Goal: Information Seeking & Learning: Learn about a topic

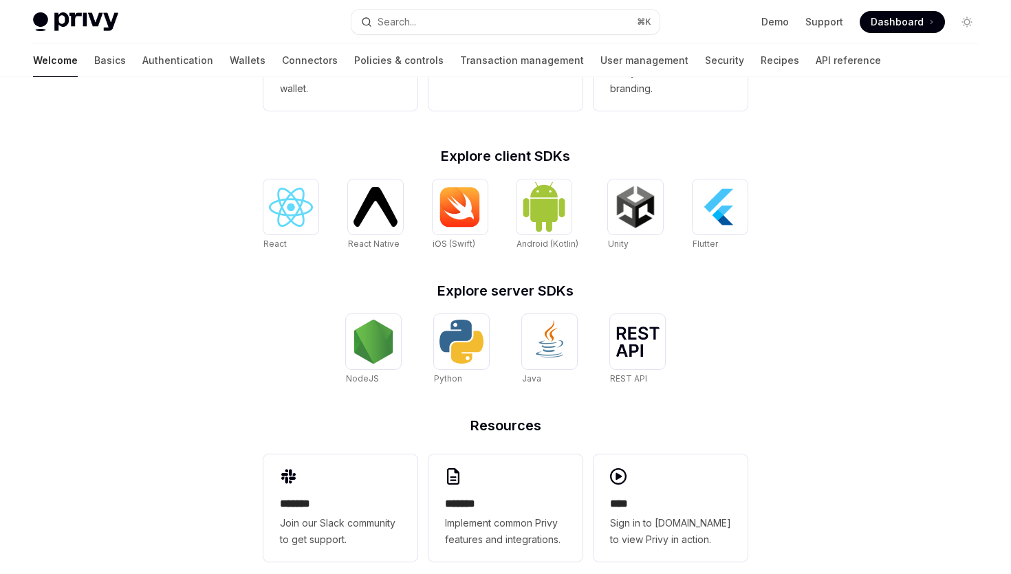
scroll to position [519, 0]
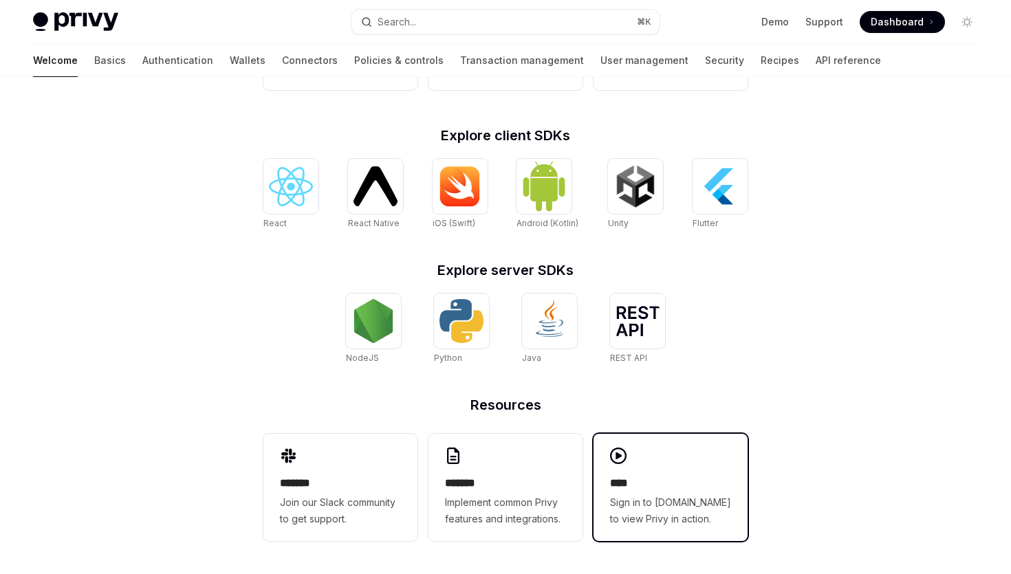
click at [633, 464] on div "**** Sign in to demo.privy.io to view Privy in action." at bounding box center [671, 487] width 154 height 107
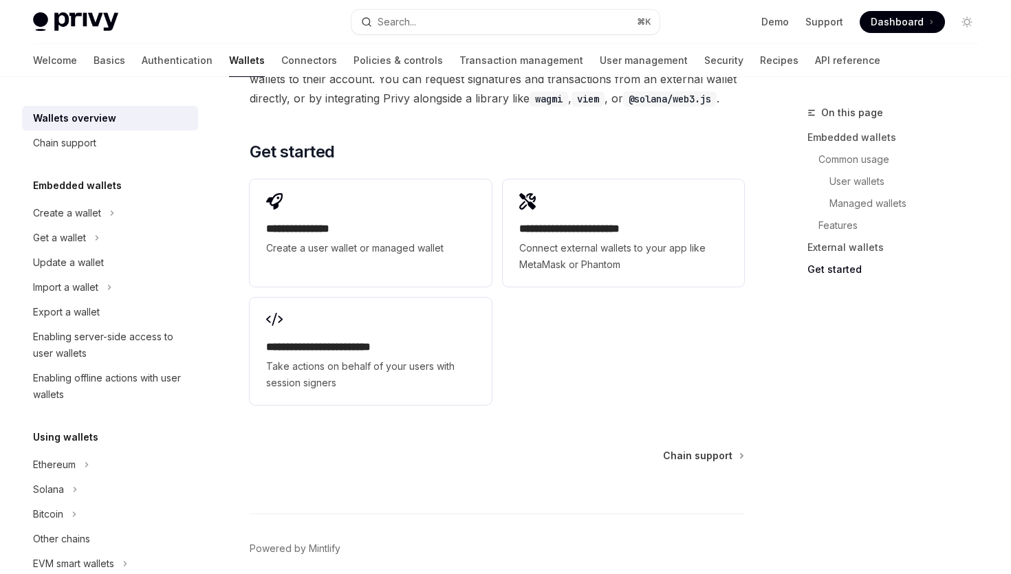
scroll to position [2070, 0]
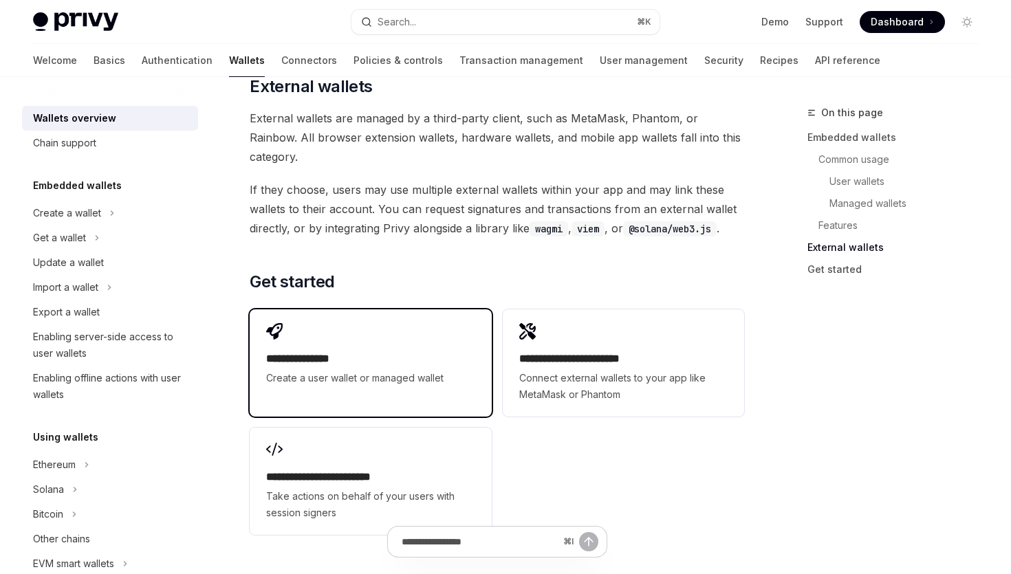
click at [380, 310] on div "**********" at bounding box center [370, 355] width 241 height 91
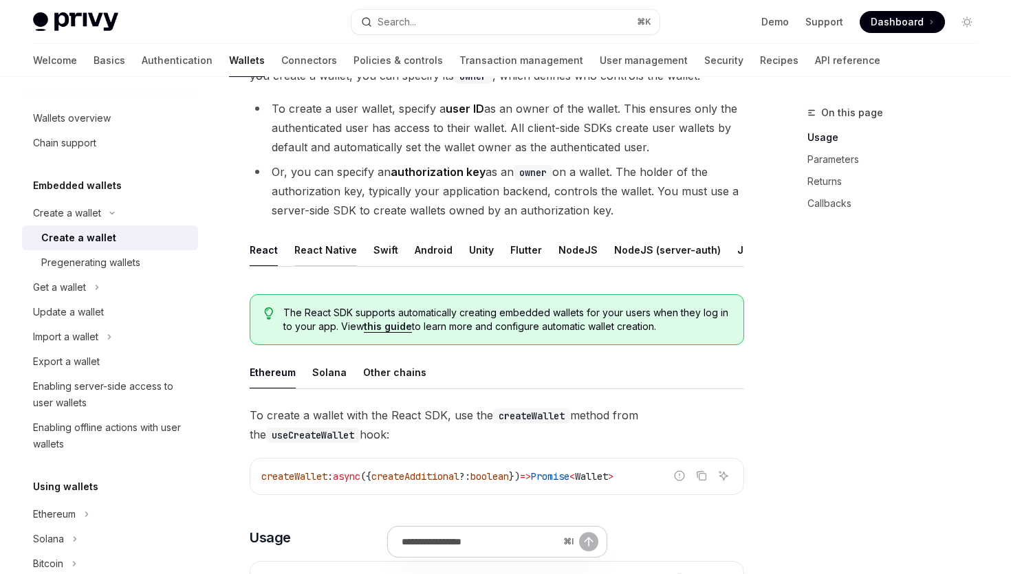
scroll to position [100, 0]
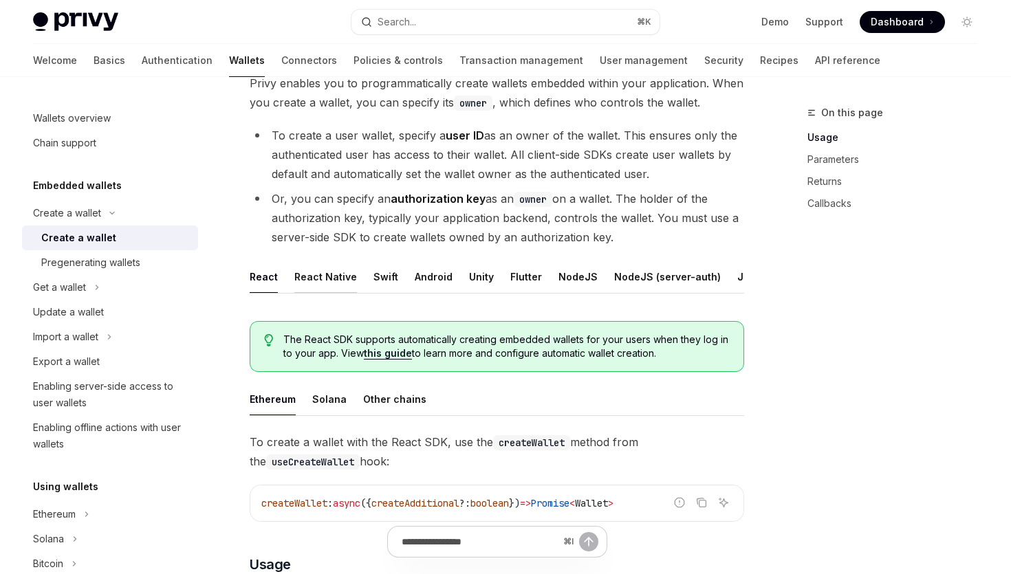
click at [327, 279] on div "React Native" at bounding box center [325, 277] width 63 height 32
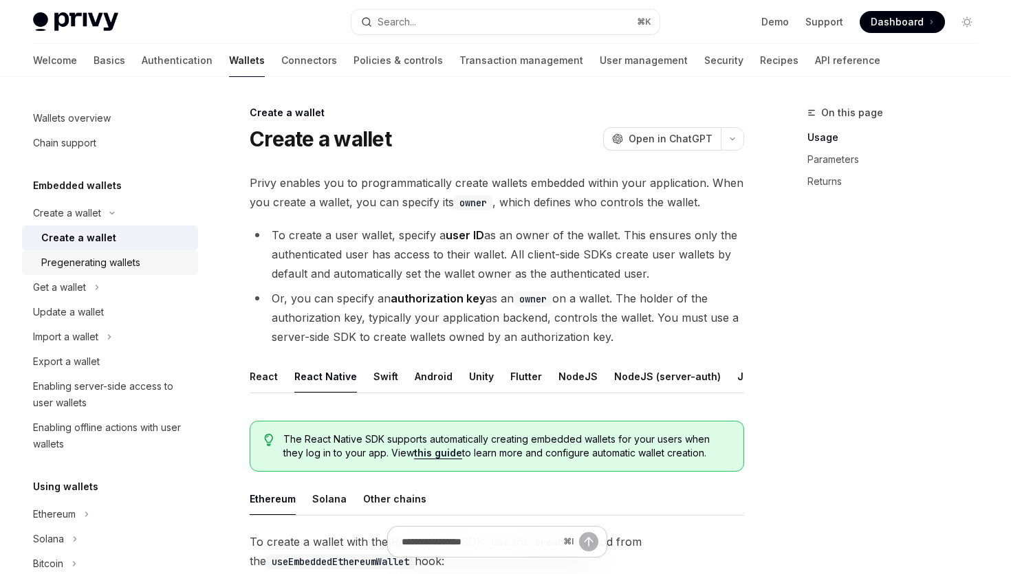
click at [161, 268] on div "Pregenerating wallets" at bounding box center [115, 262] width 149 height 17
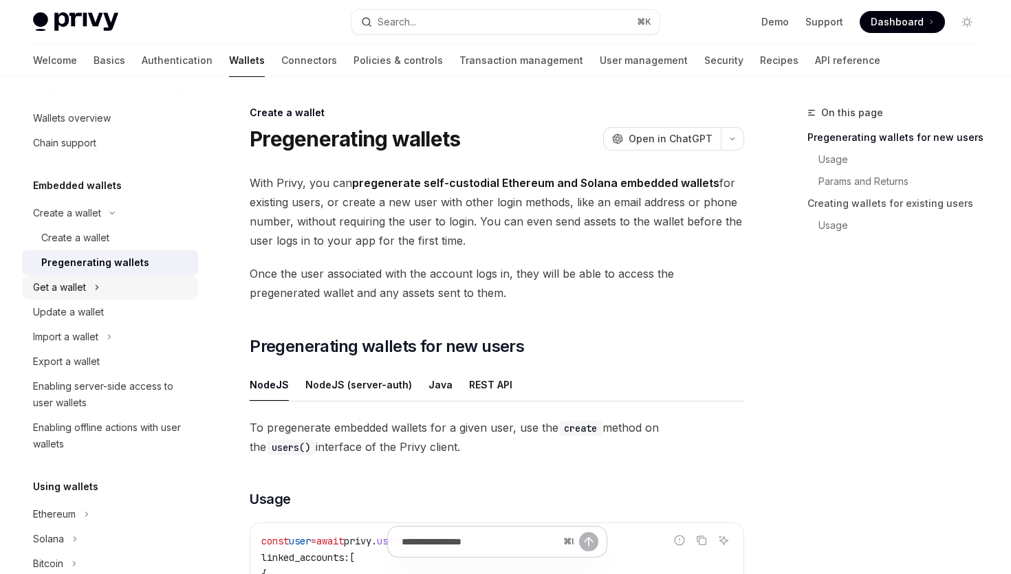
click at [95, 292] on icon "Toggle Get a wallet section" at bounding box center [97, 287] width 6 height 17
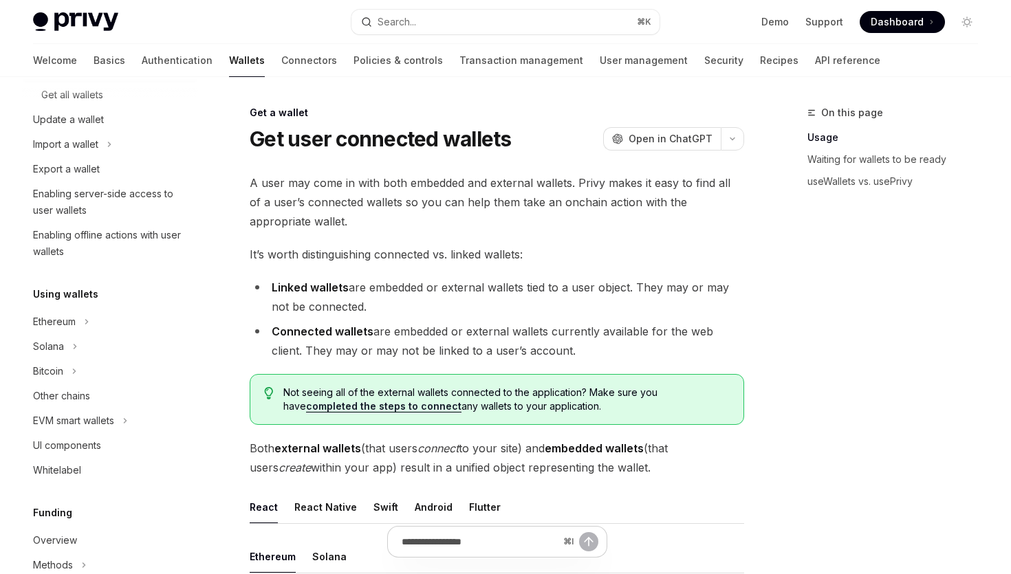
scroll to position [193, 0]
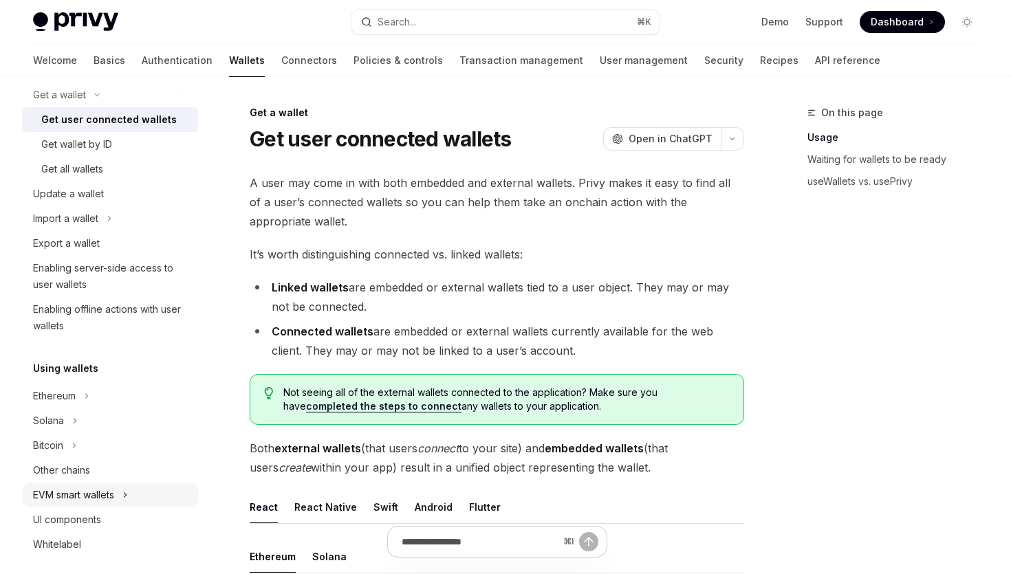
click at [131, 495] on button "EVM smart wallets" at bounding box center [110, 495] width 176 height 25
type textarea "*"
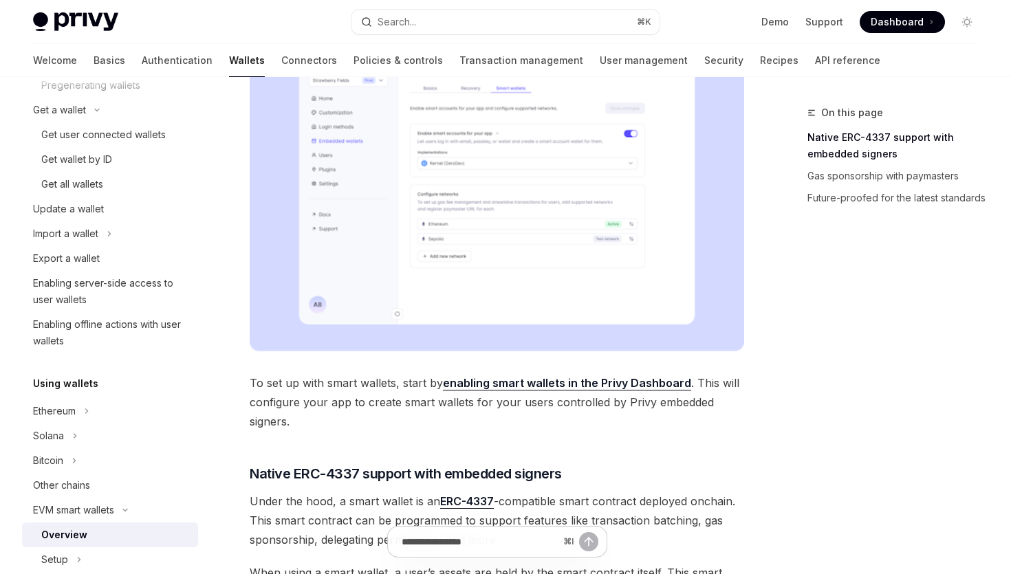
scroll to position [392, 0]
click at [820, 346] on div "On this page Native ERC-4337 support with embedded signers Gas sponsorship with…" at bounding box center [884, 340] width 209 height 470
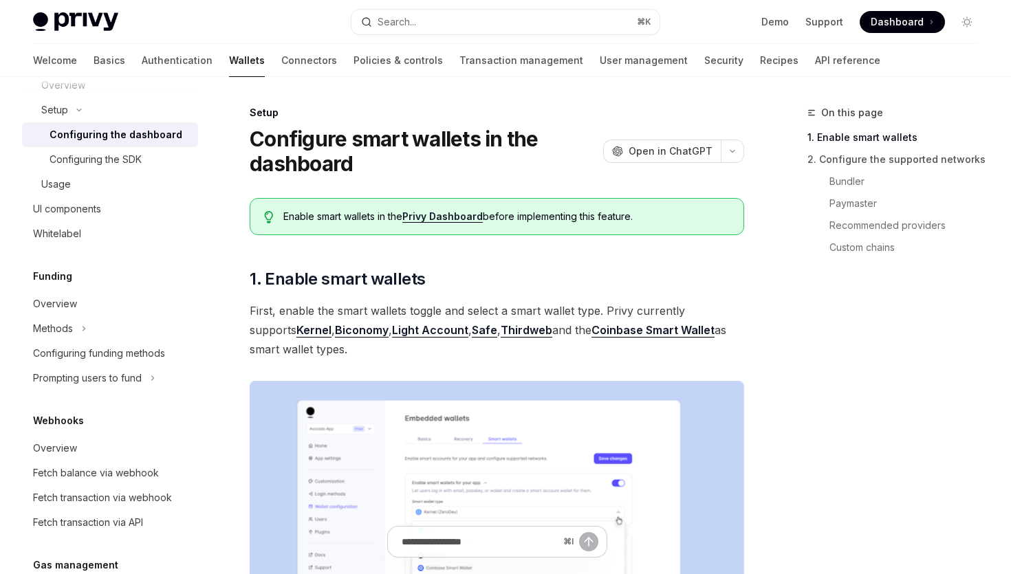
scroll to position [526, 0]
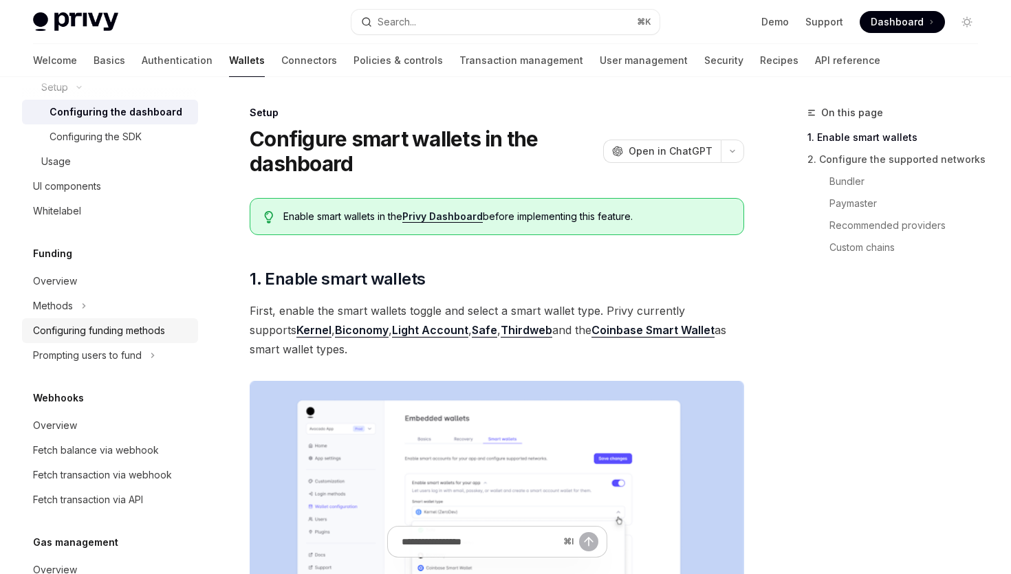
click at [174, 329] on div "Configuring funding methods" at bounding box center [111, 331] width 157 height 17
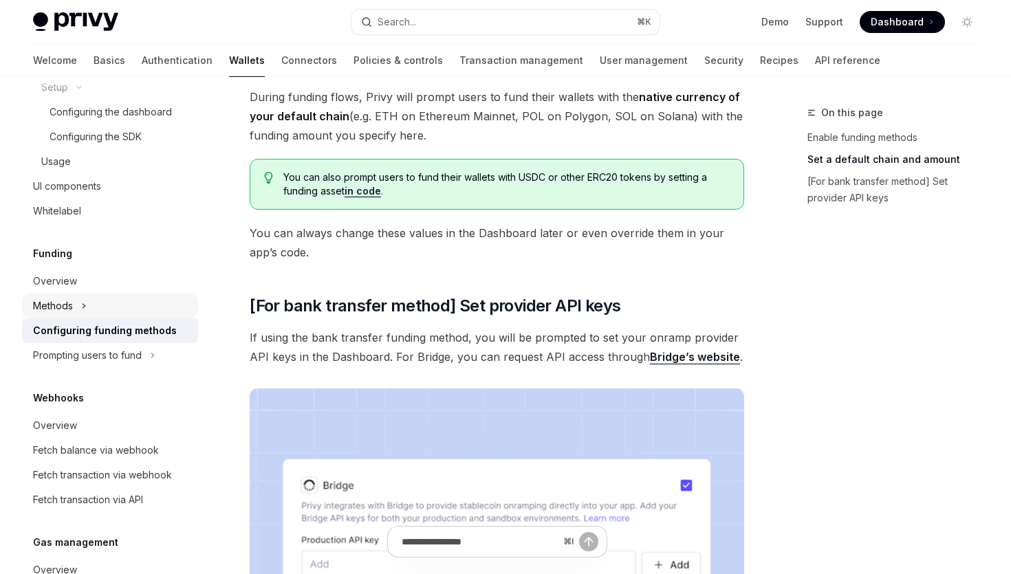
scroll to position [731, 0]
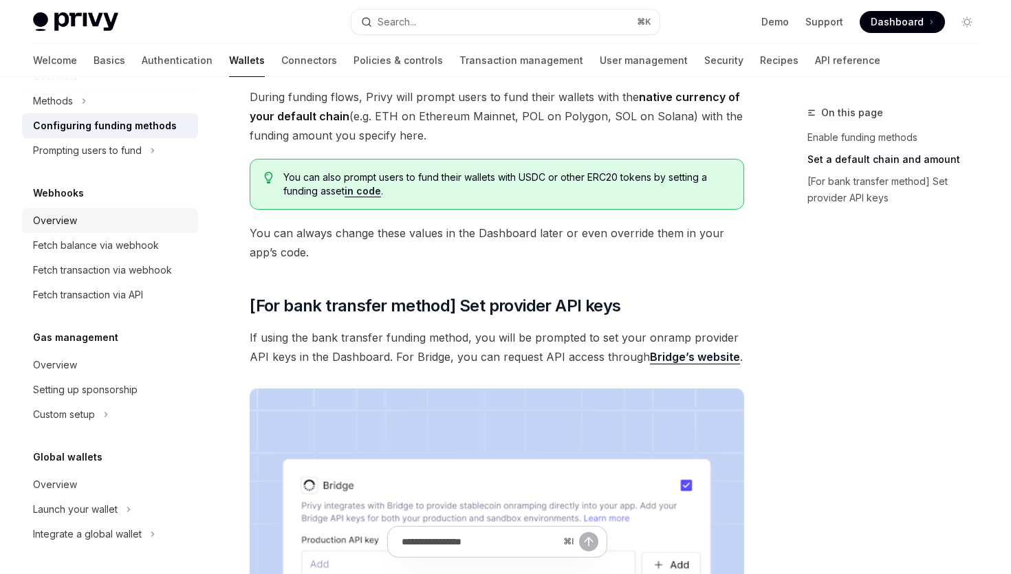
click at [158, 224] on div "Overview" at bounding box center [111, 221] width 157 height 17
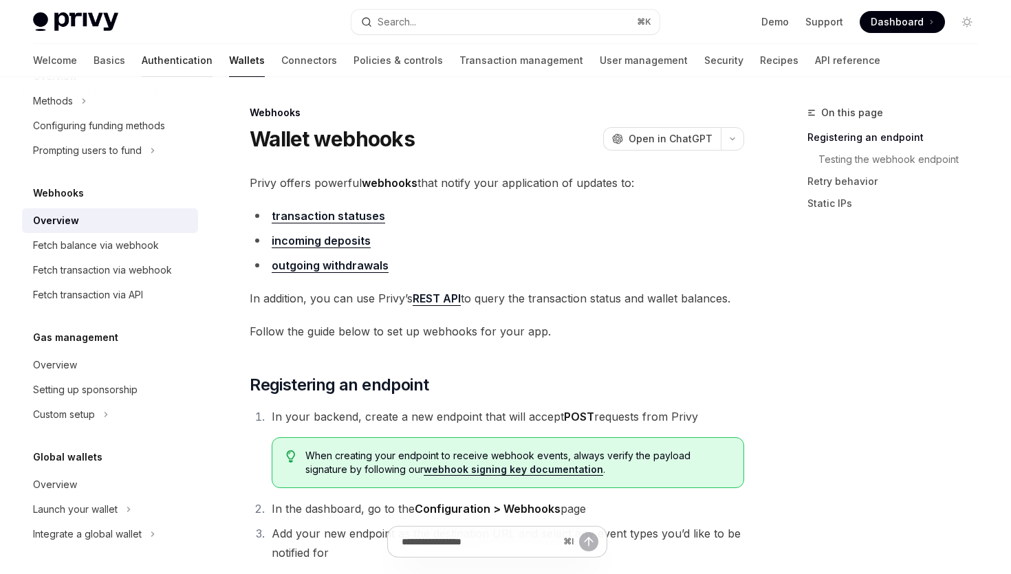
click at [142, 63] on link "Authentication" at bounding box center [177, 60] width 71 height 33
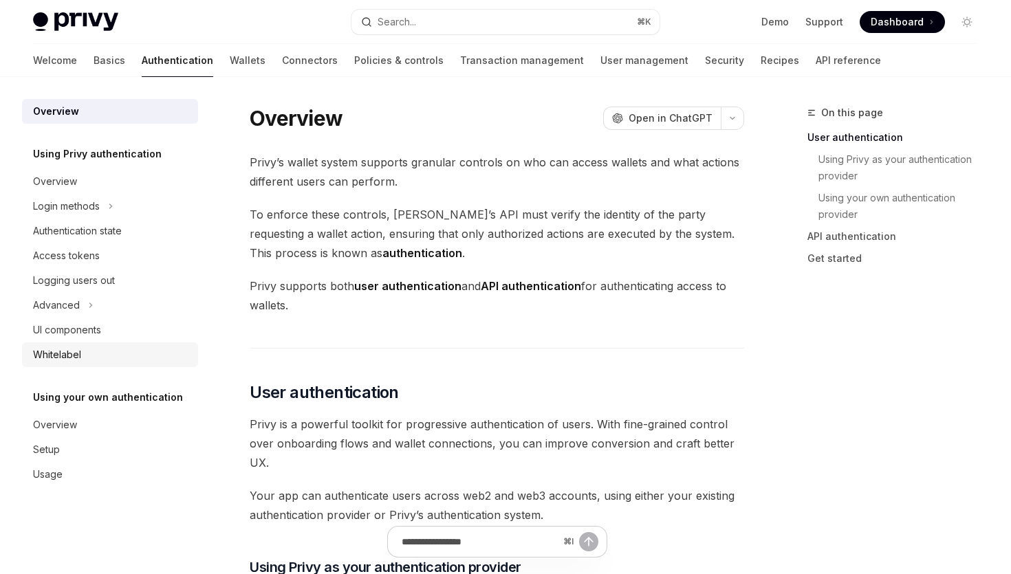
click at [134, 356] on div "Whitelabel" at bounding box center [111, 355] width 157 height 17
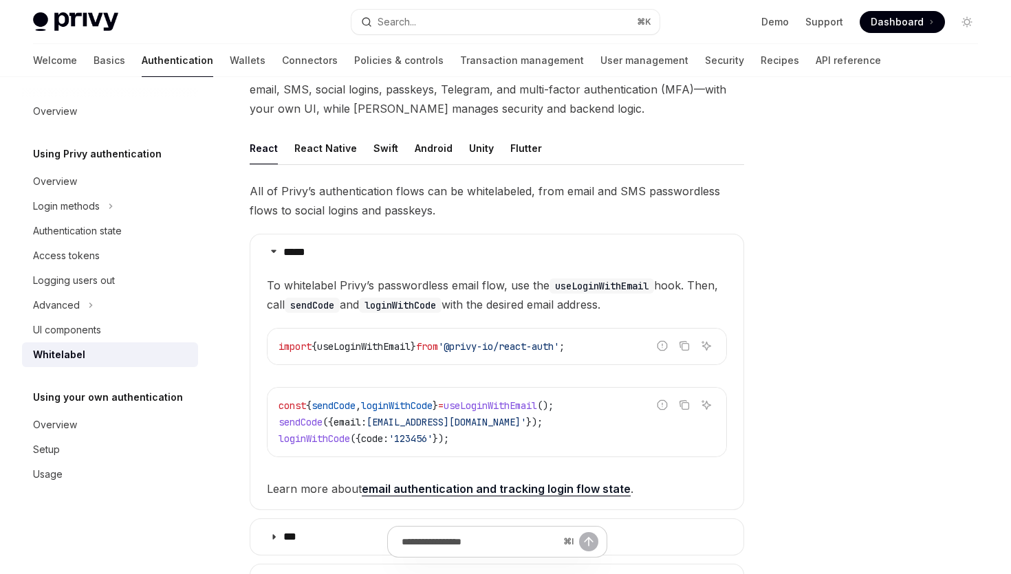
scroll to position [313, 0]
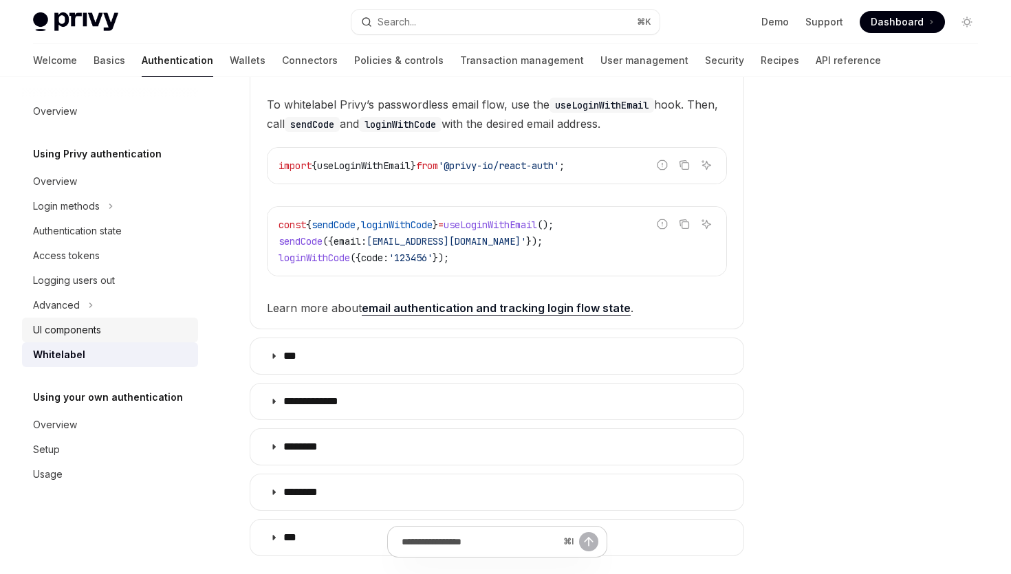
click at [137, 335] on div "UI components" at bounding box center [111, 330] width 157 height 17
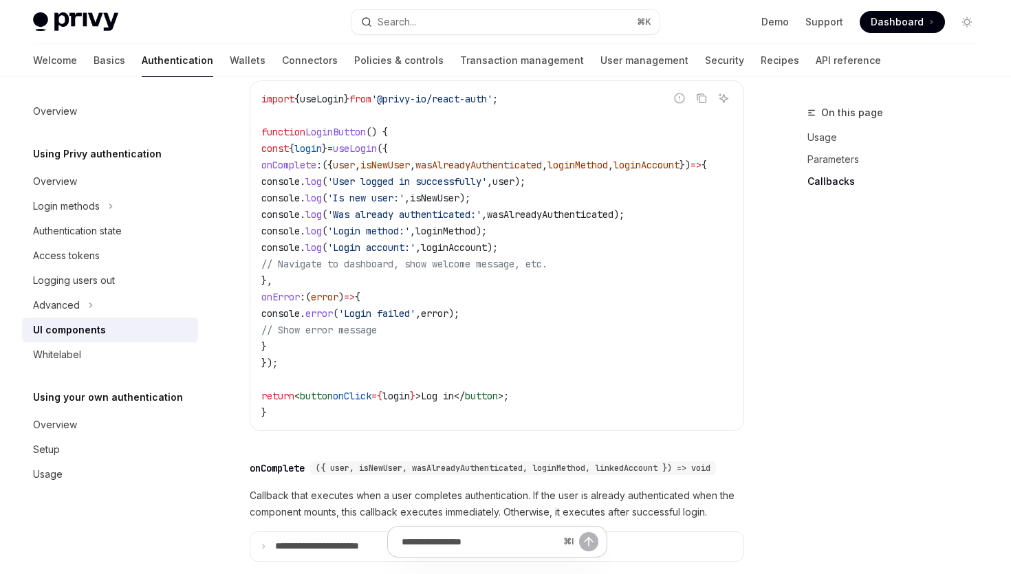
scroll to position [1856, 0]
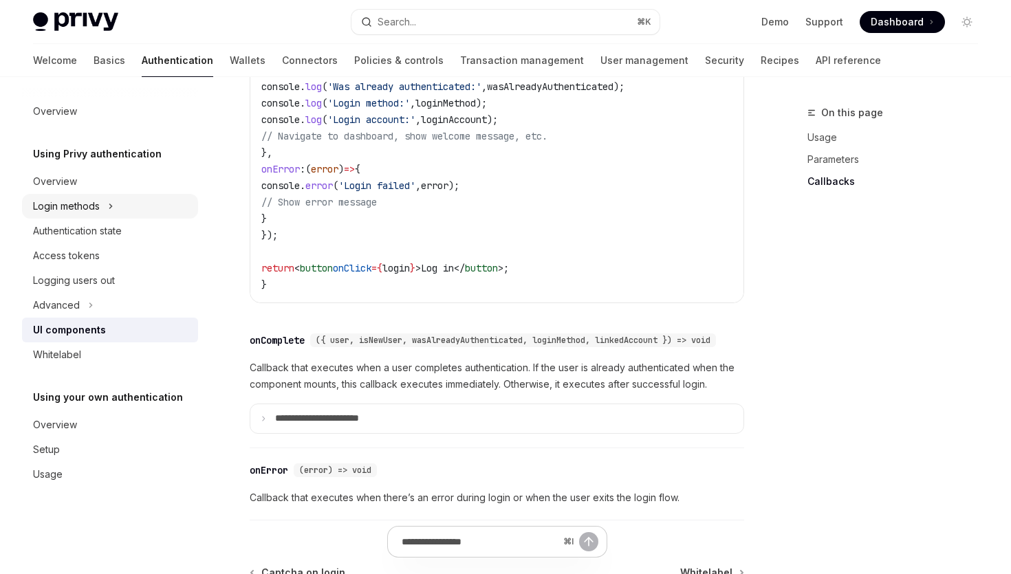
click at [131, 208] on button "Login methods" at bounding box center [110, 206] width 176 height 25
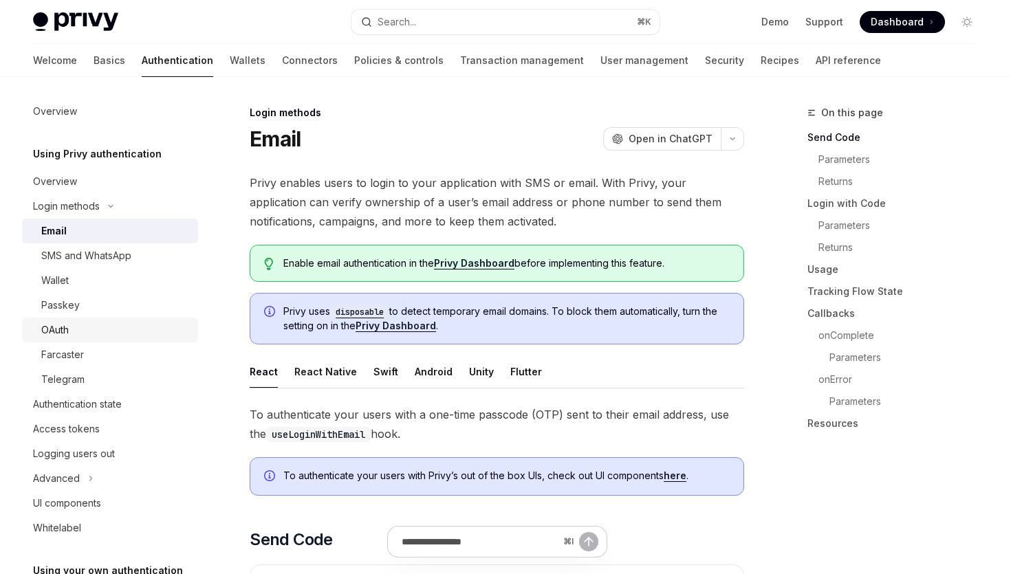
click at [113, 324] on div "OAuth" at bounding box center [115, 330] width 149 height 17
type textarea "*"
